Goal: Information Seeking & Learning: Learn about a topic

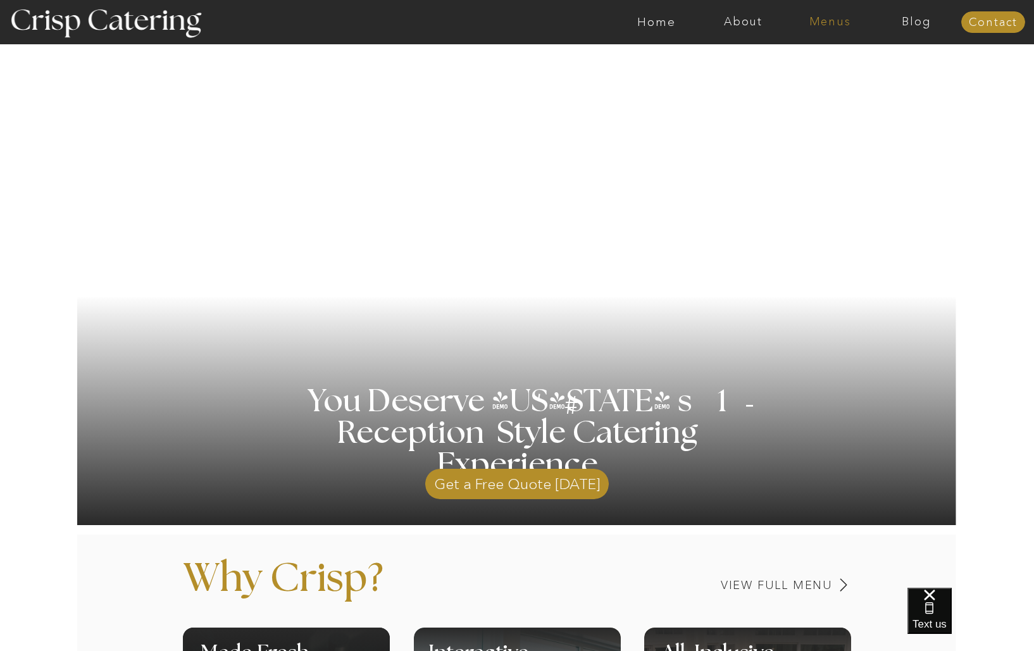
click at [832, 22] on nav "Menus" at bounding box center [830, 22] width 87 height 13
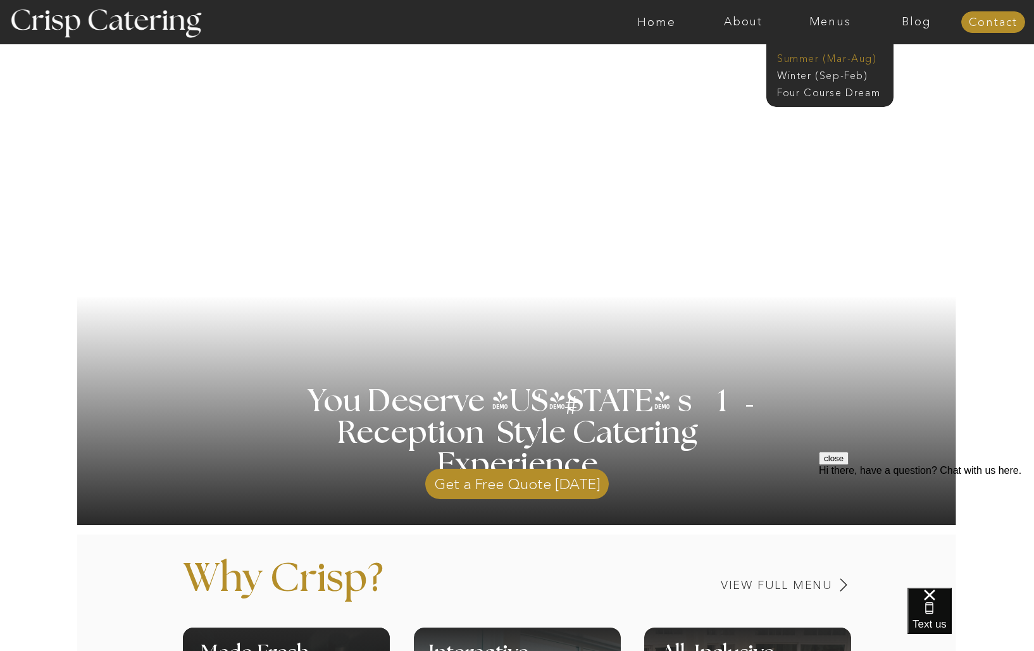
click at [832, 53] on nav "Summer (Mar-Aug)" at bounding box center [833, 57] width 113 height 12
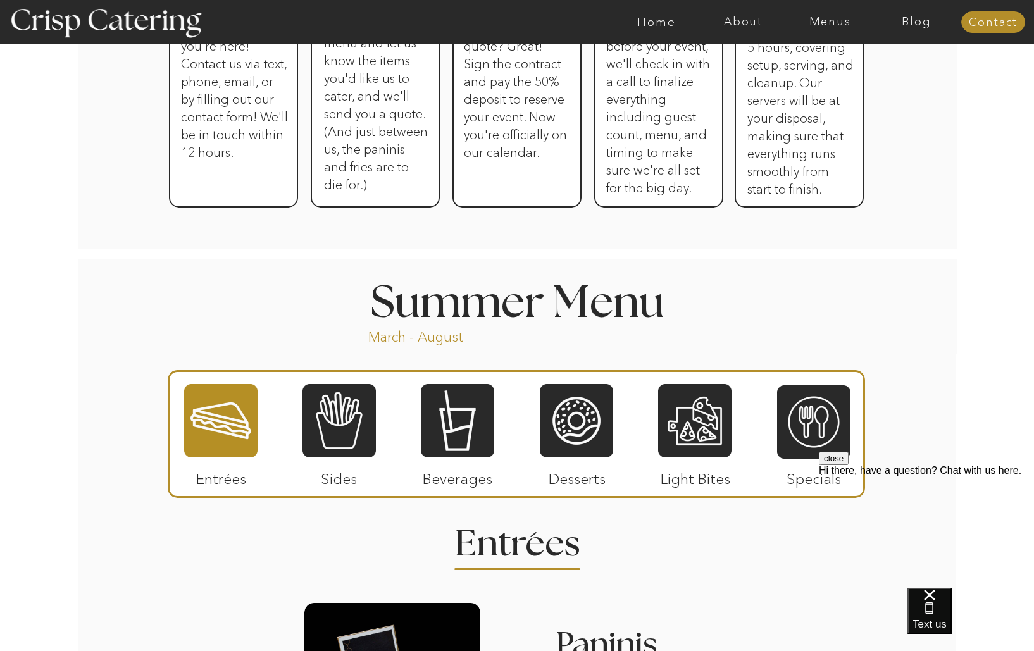
scroll to position [1019, 0]
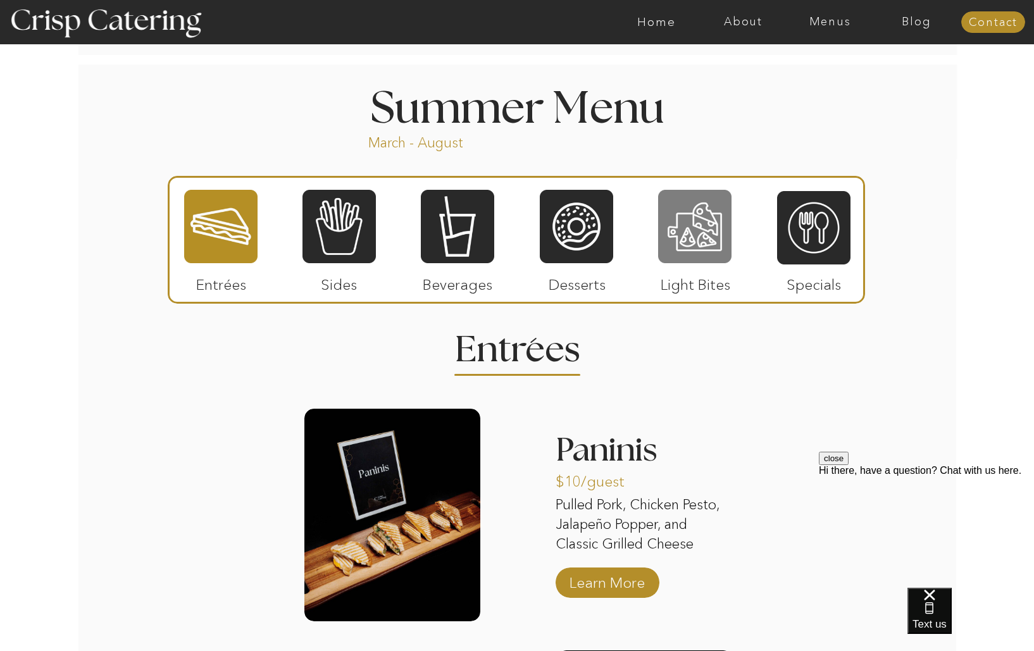
click at [697, 232] on div at bounding box center [694, 227] width 73 height 76
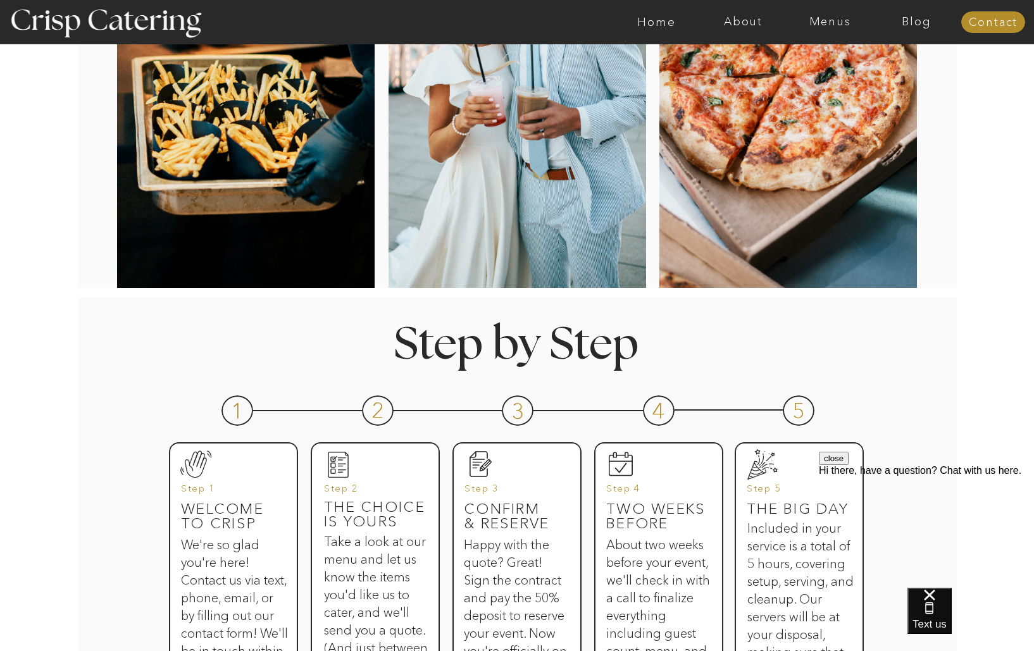
scroll to position [358, 0]
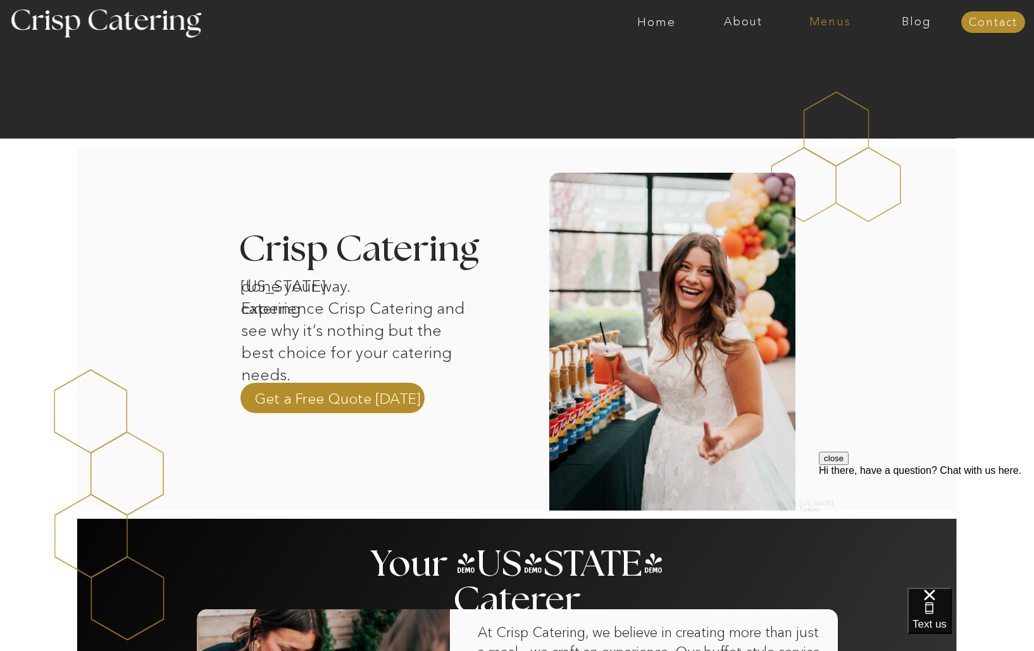
click at [832, 18] on nav "Menus" at bounding box center [830, 22] width 87 height 13
click at [831, 58] on nav "Summer (Mar-Aug)" at bounding box center [833, 57] width 113 height 12
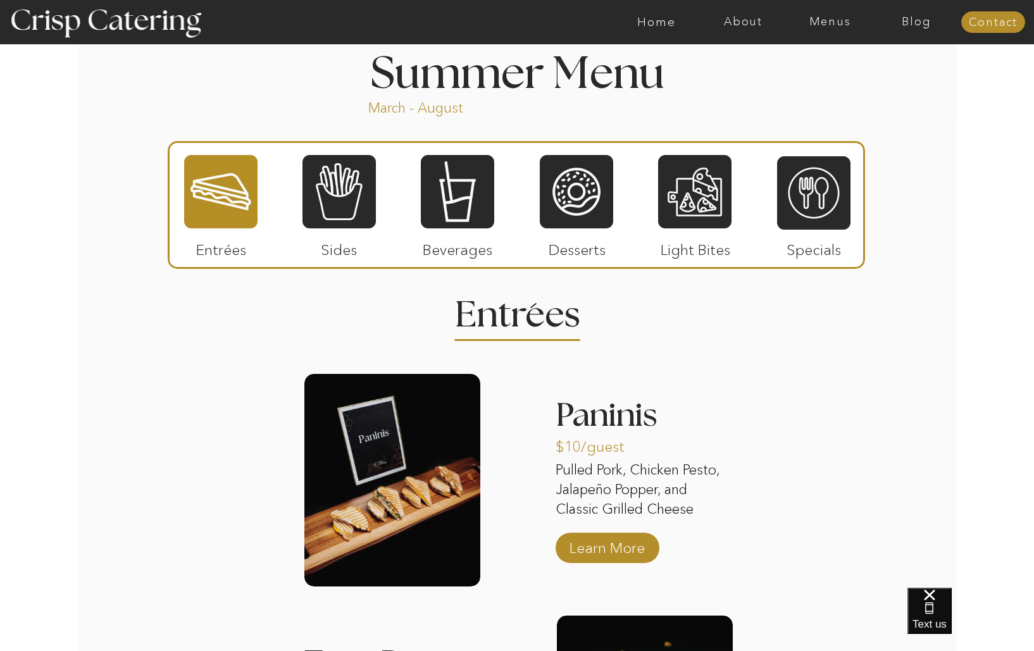
scroll to position [1073, 0]
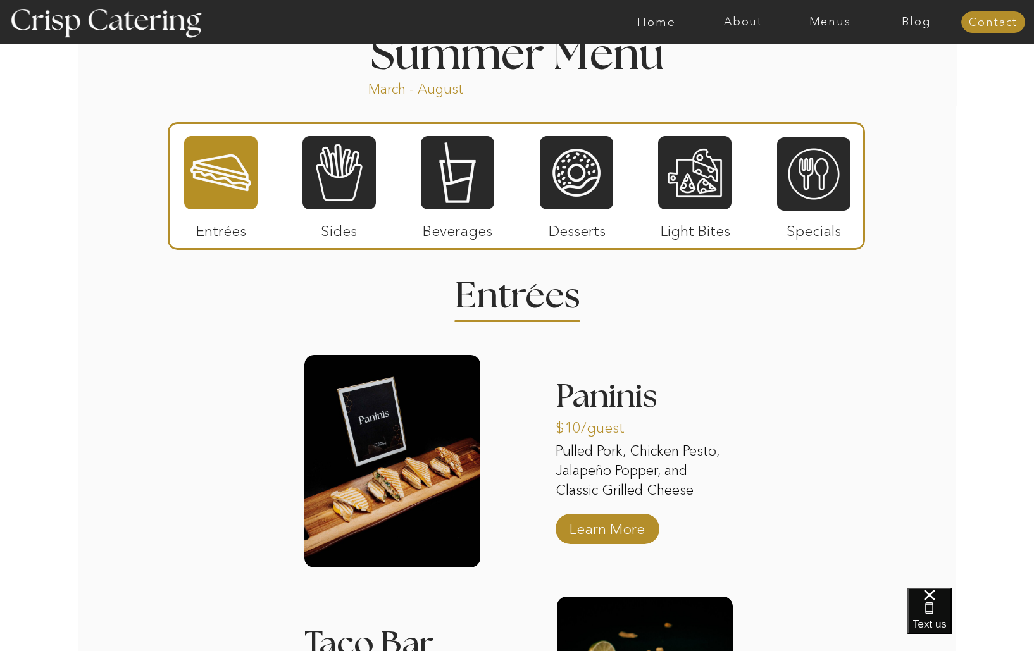
click at [590, 215] on p "Desserts" at bounding box center [577, 227] width 84 height 37
click at [578, 184] on div at bounding box center [576, 173] width 73 height 76
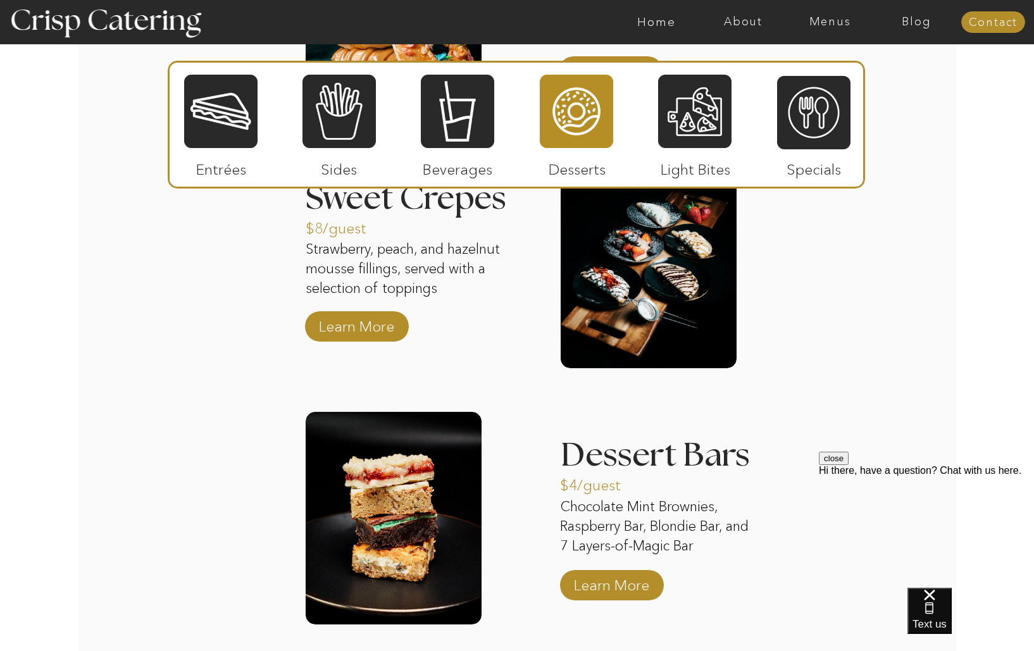
scroll to position [1546, 0]
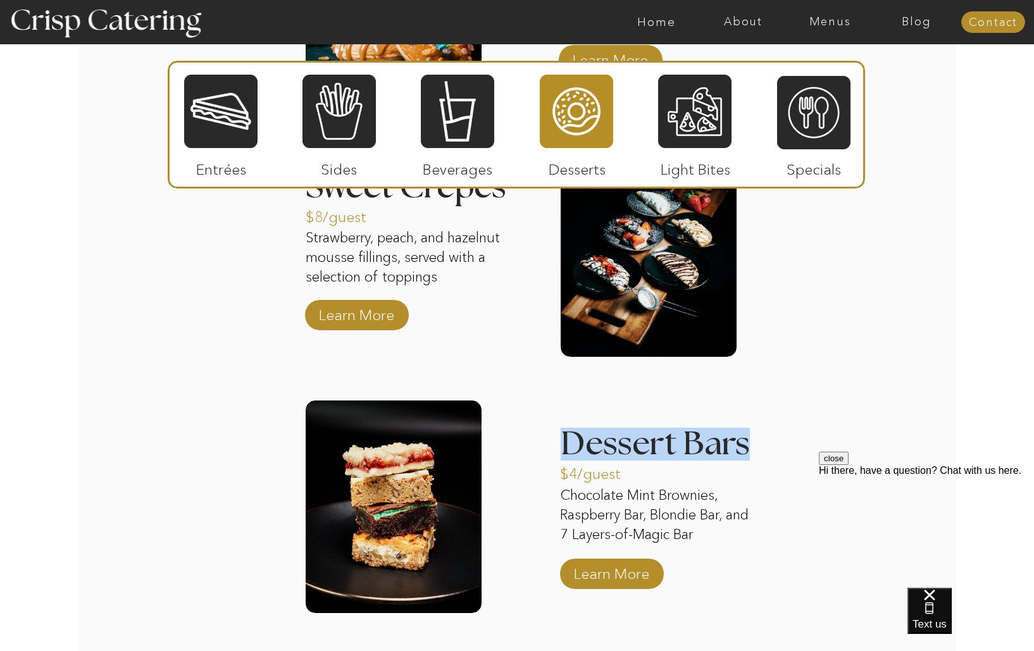
drag, startPoint x: 564, startPoint y: 449, endPoint x: 744, endPoint y: 449, distance: 180.3
click at [744, 444] on h3 "Dessert Bars" at bounding box center [656, 436] width 191 height 16
copy h3 "Dessert Bars"
